Goal: Navigation & Orientation: Find specific page/section

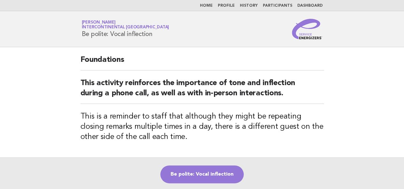
click at [129, 29] on span "InterContinental [GEOGRAPHIC_DATA]" at bounding box center [126, 28] width 88 height 4
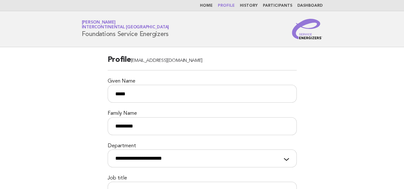
click at [128, 27] on span "InterContinental [GEOGRAPHIC_DATA]" at bounding box center [126, 28] width 88 height 4
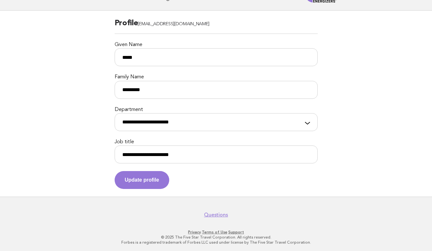
scroll to position [38, 0]
